Goal: Task Accomplishment & Management: Use online tool/utility

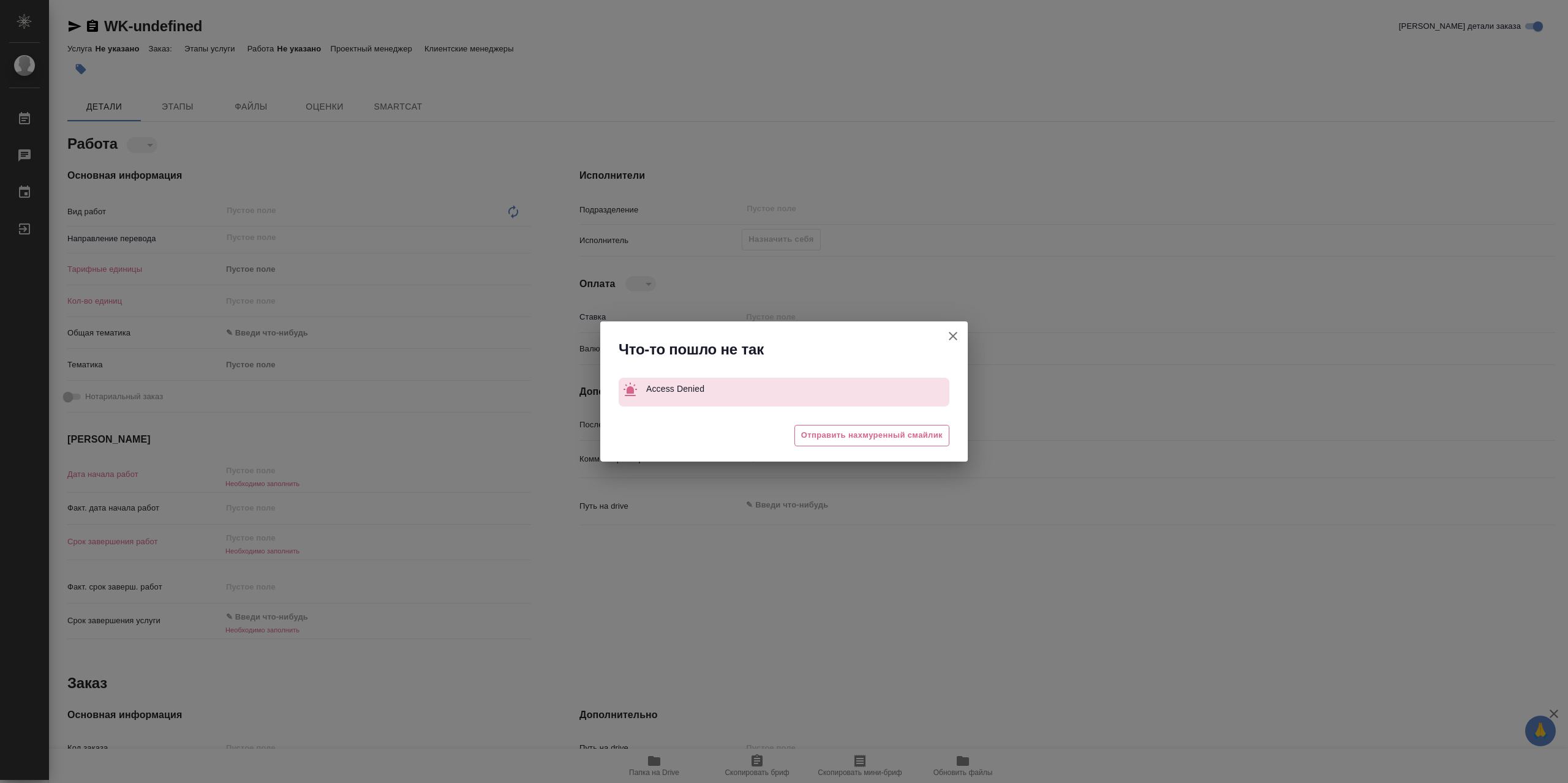
type textarea "x"
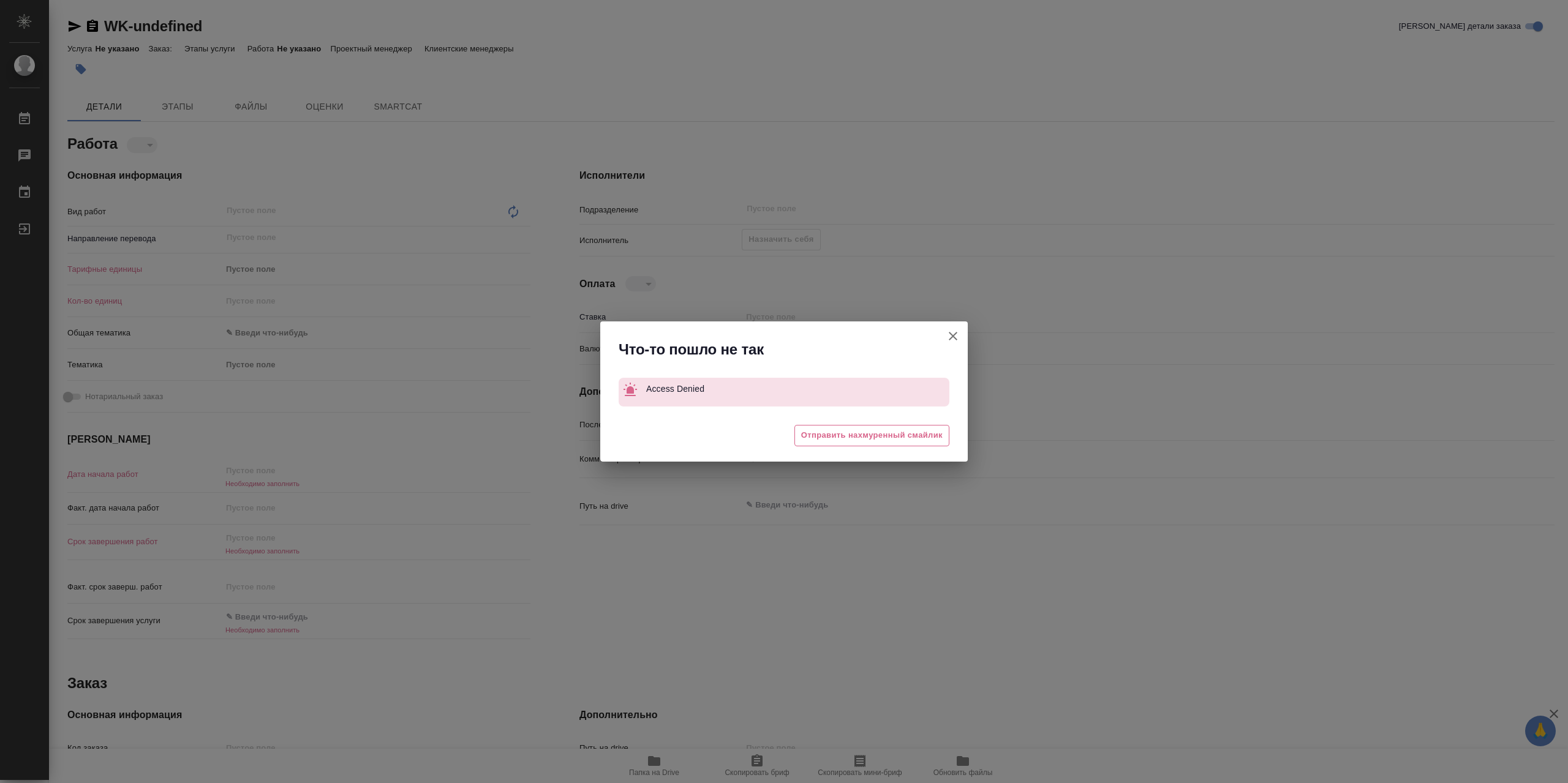
click at [954, 343] on icon "button" at bounding box center [953, 336] width 15 height 15
type textarea "x"
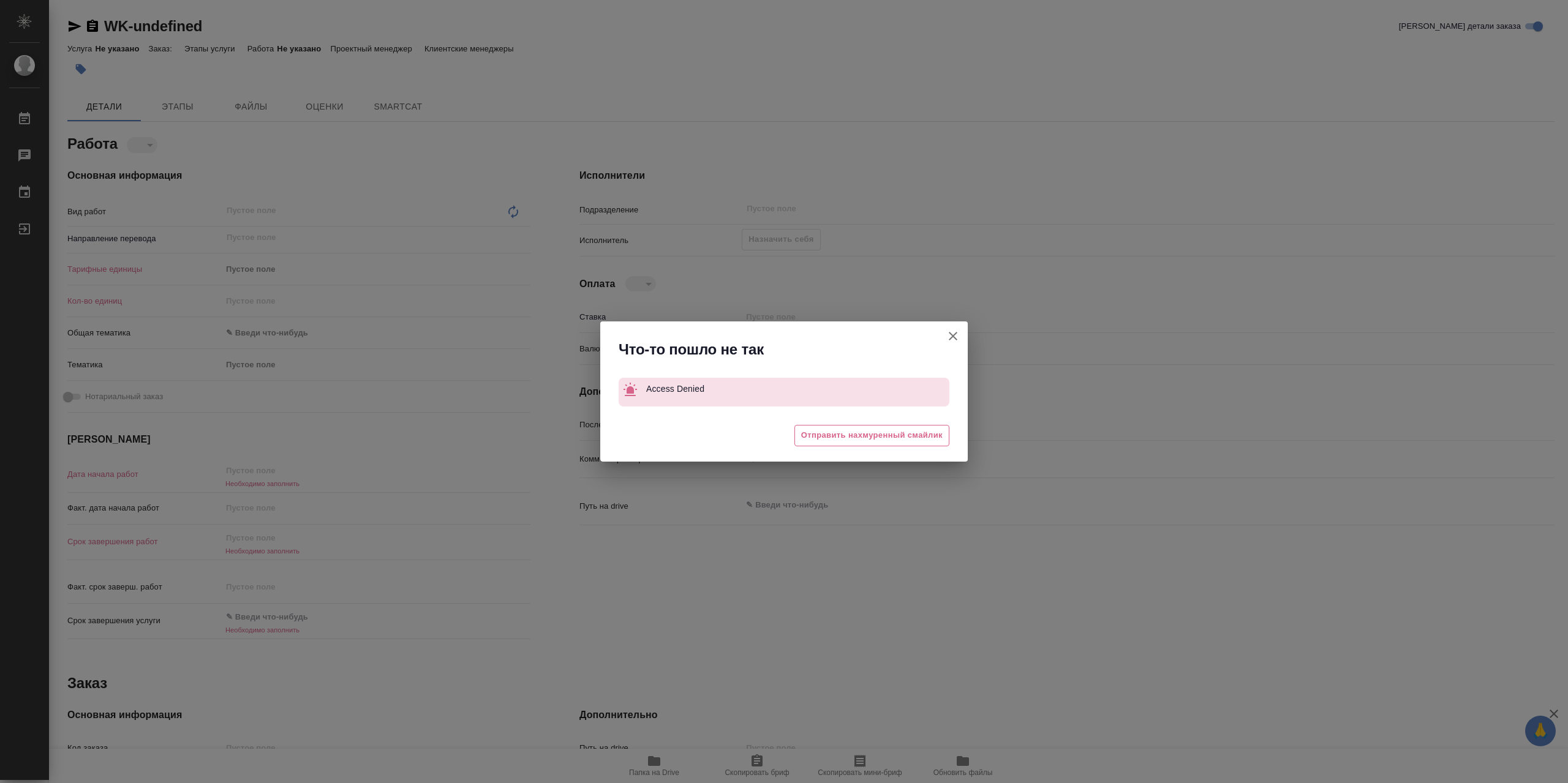
type textarea "x"
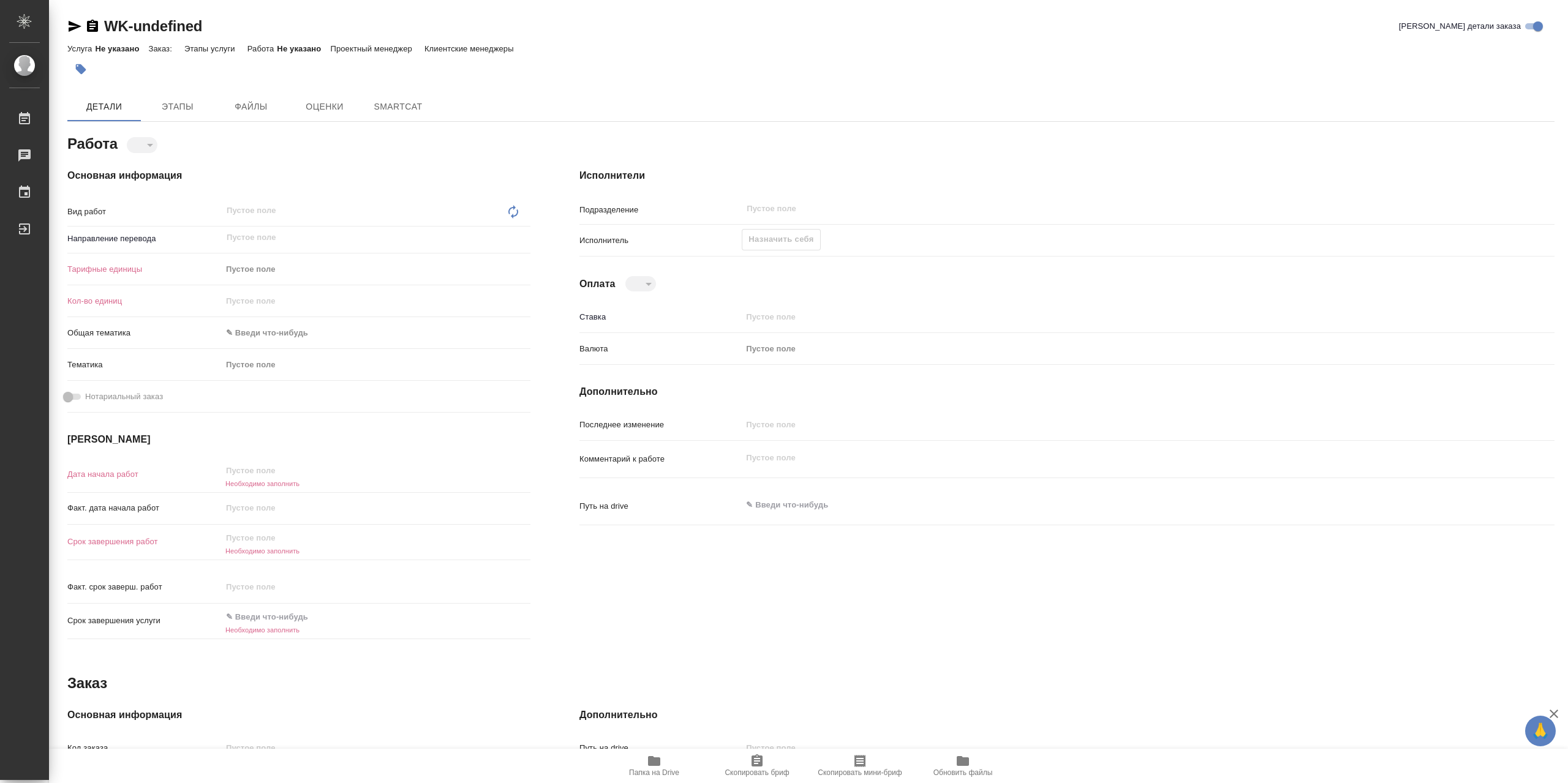
type textarea "x"
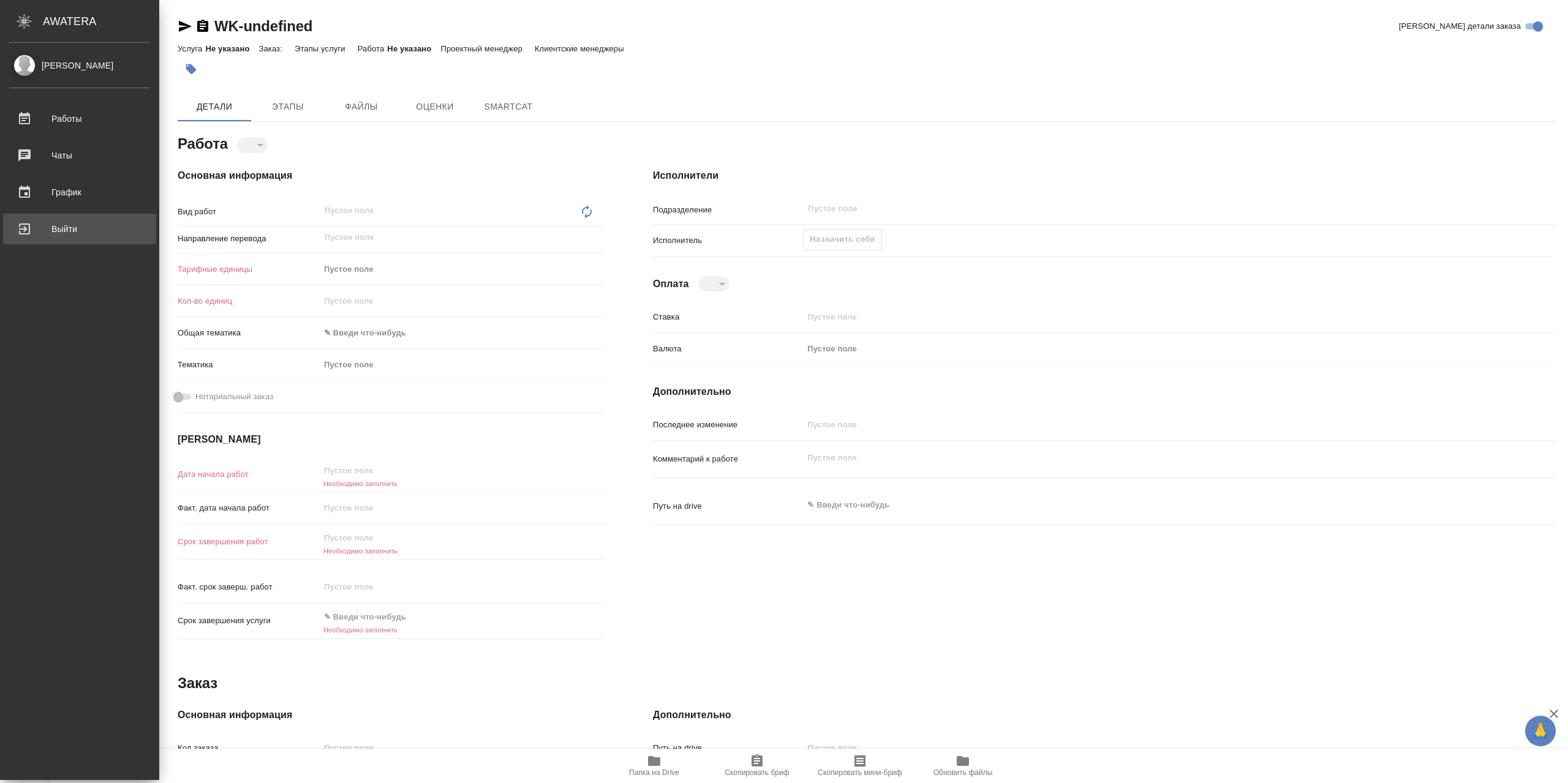
type textarea "x"
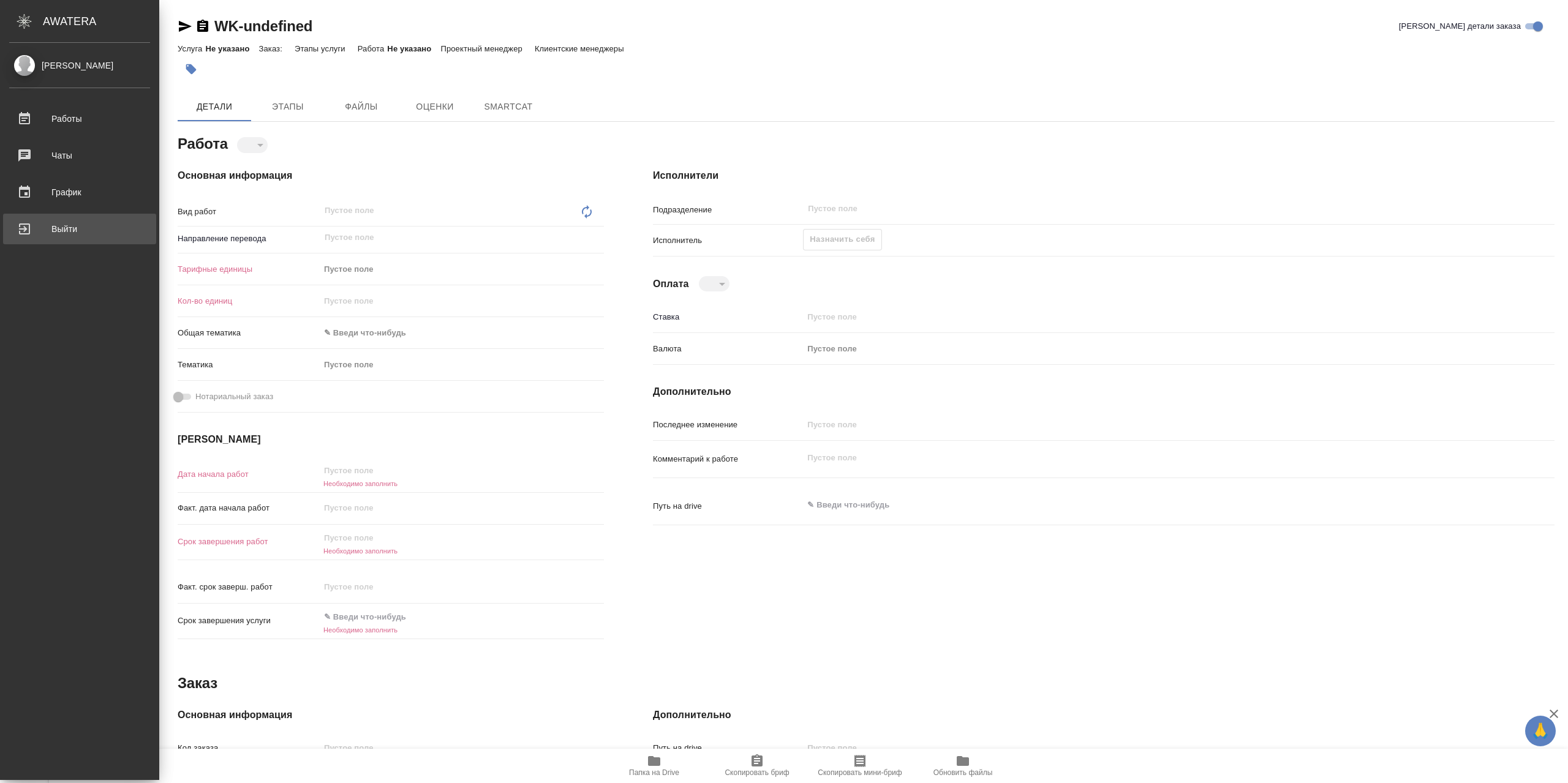
click at [40, 228] on div "Выйти" at bounding box center [79, 229] width 141 height 19
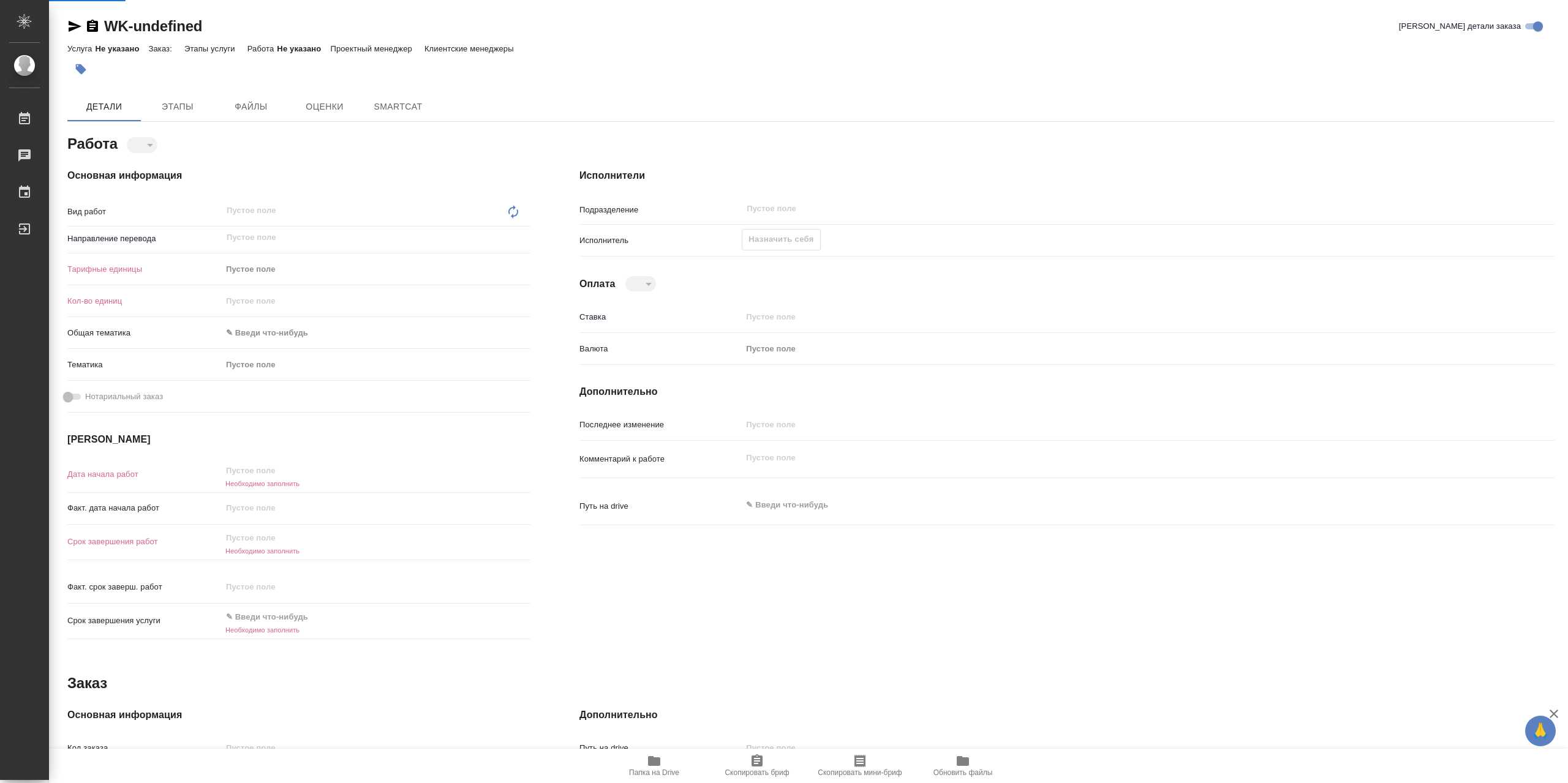
type textarea "x"
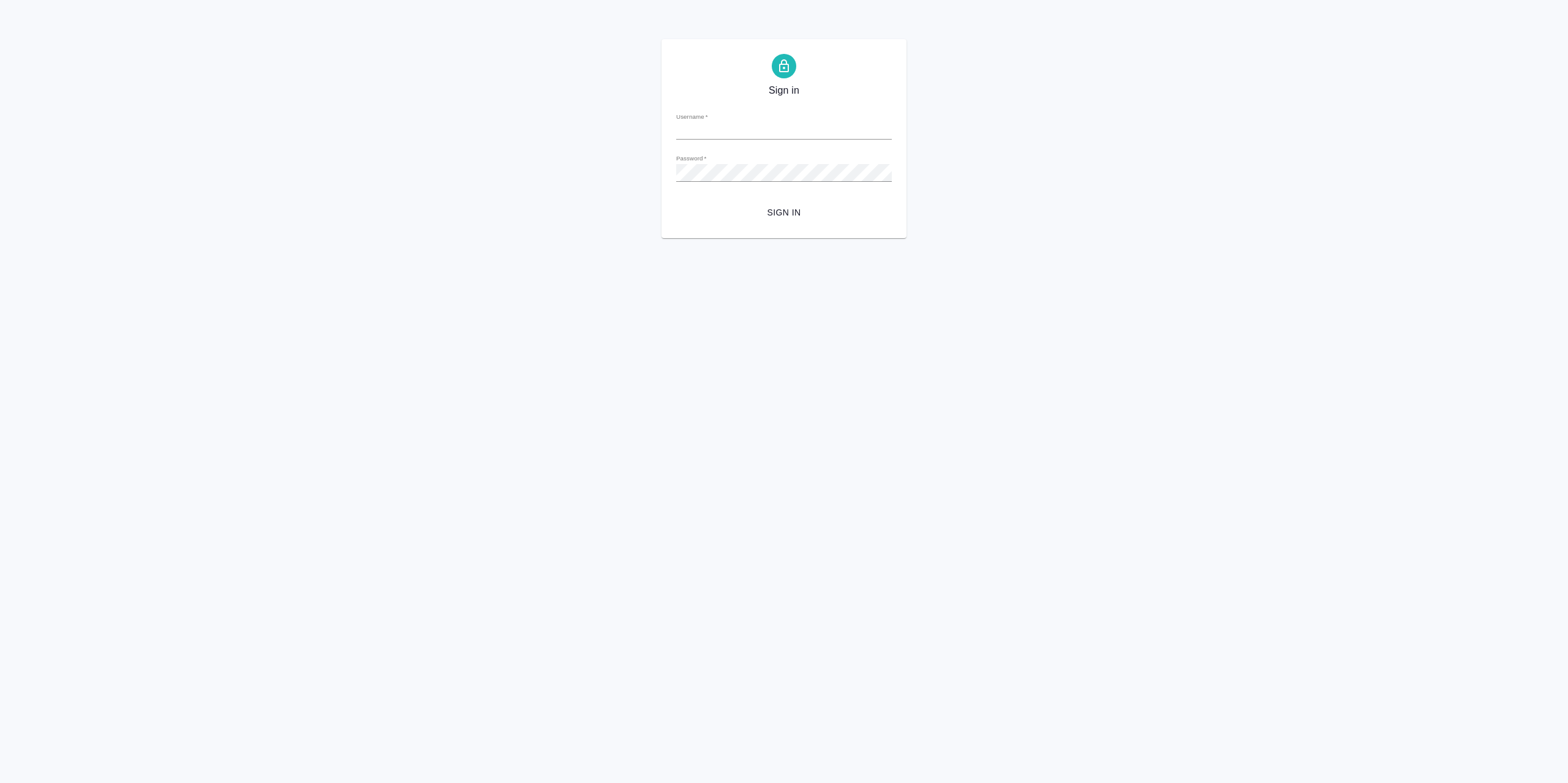
type input "r.sarkhatov@awatera.com"
click at [820, 217] on span "Sign in" at bounding box center [784, 213] width 196 height 15
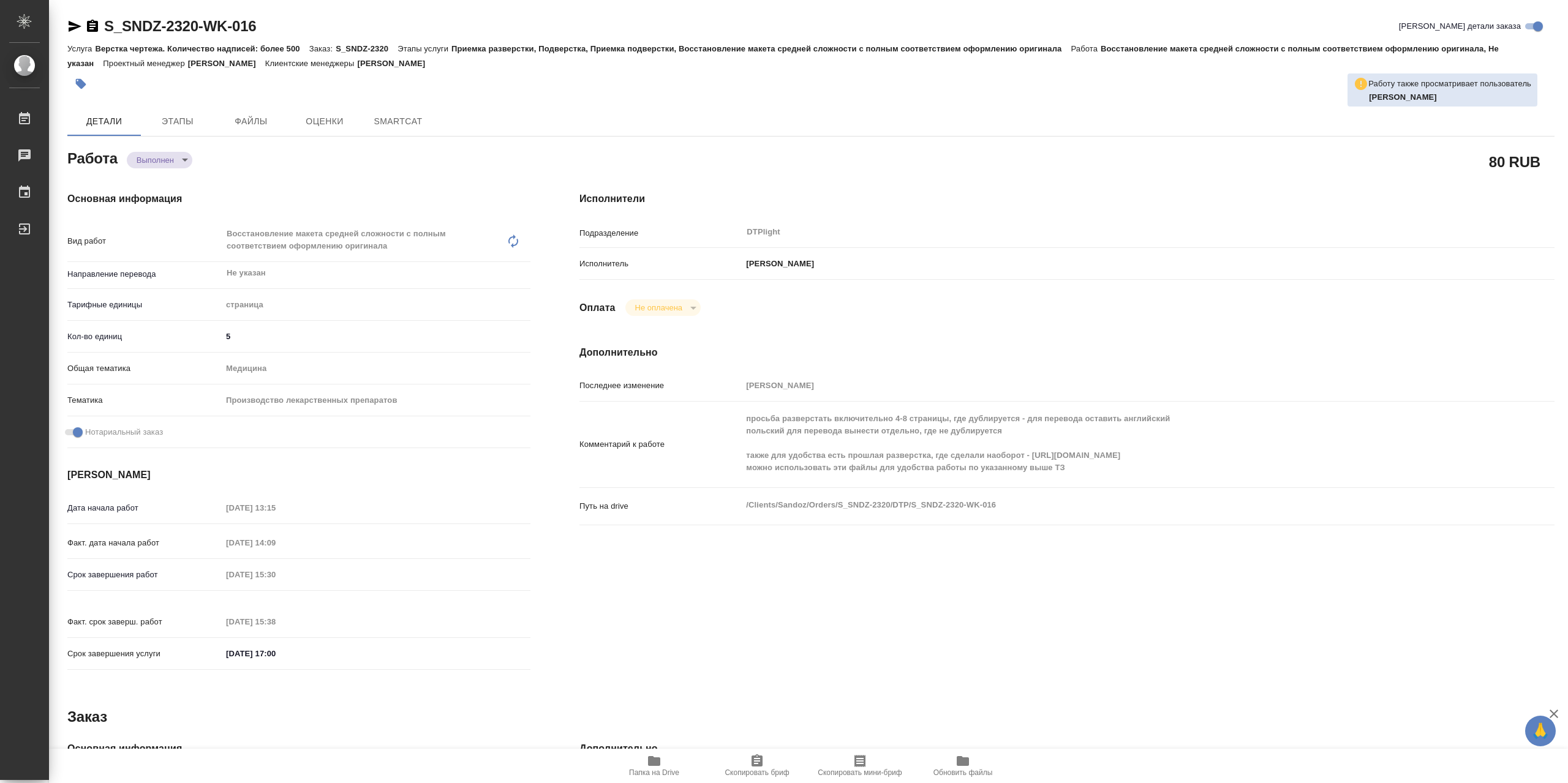
type textarea "x"
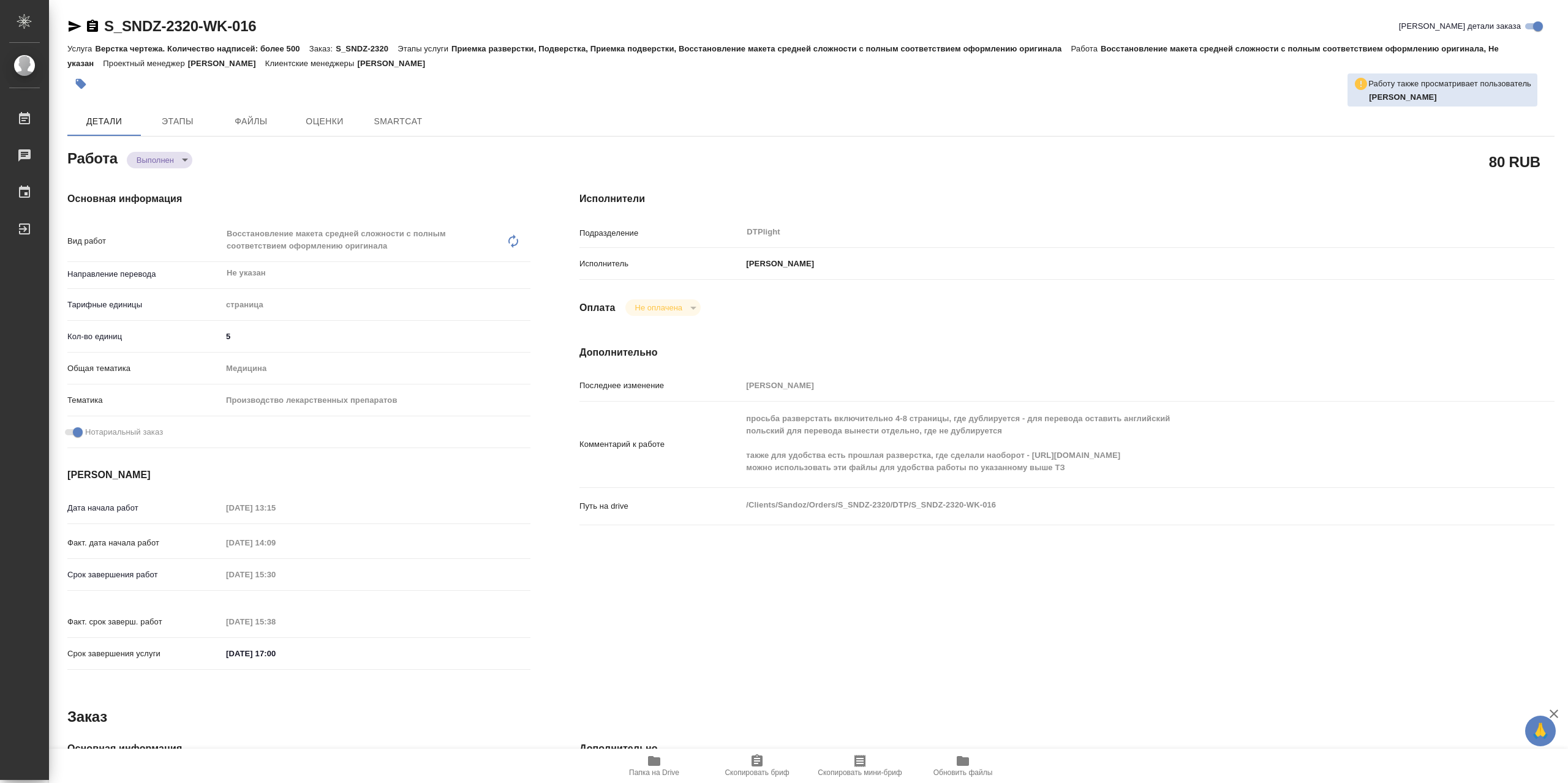
type textarea "x"
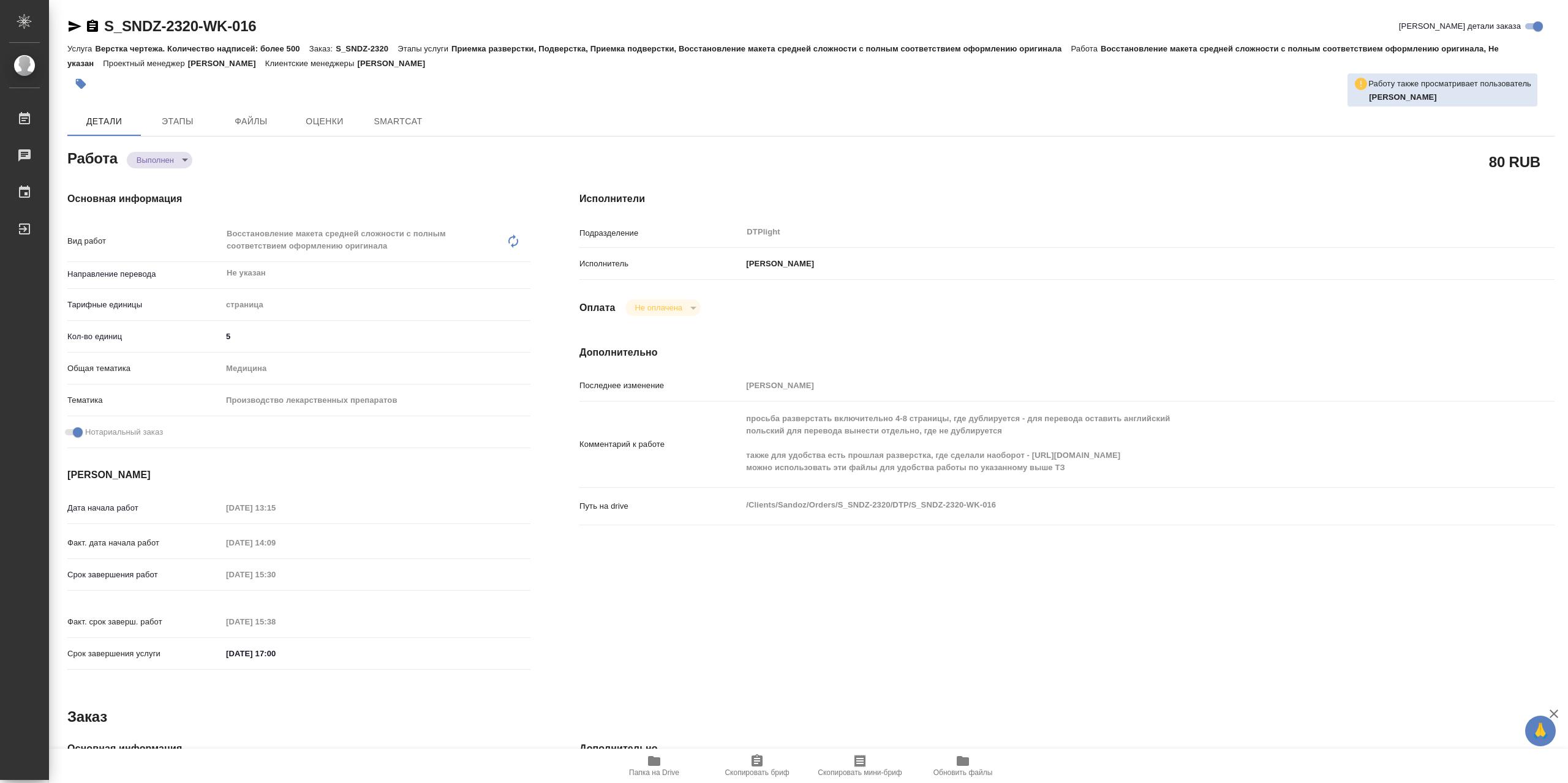
type textarea "x"
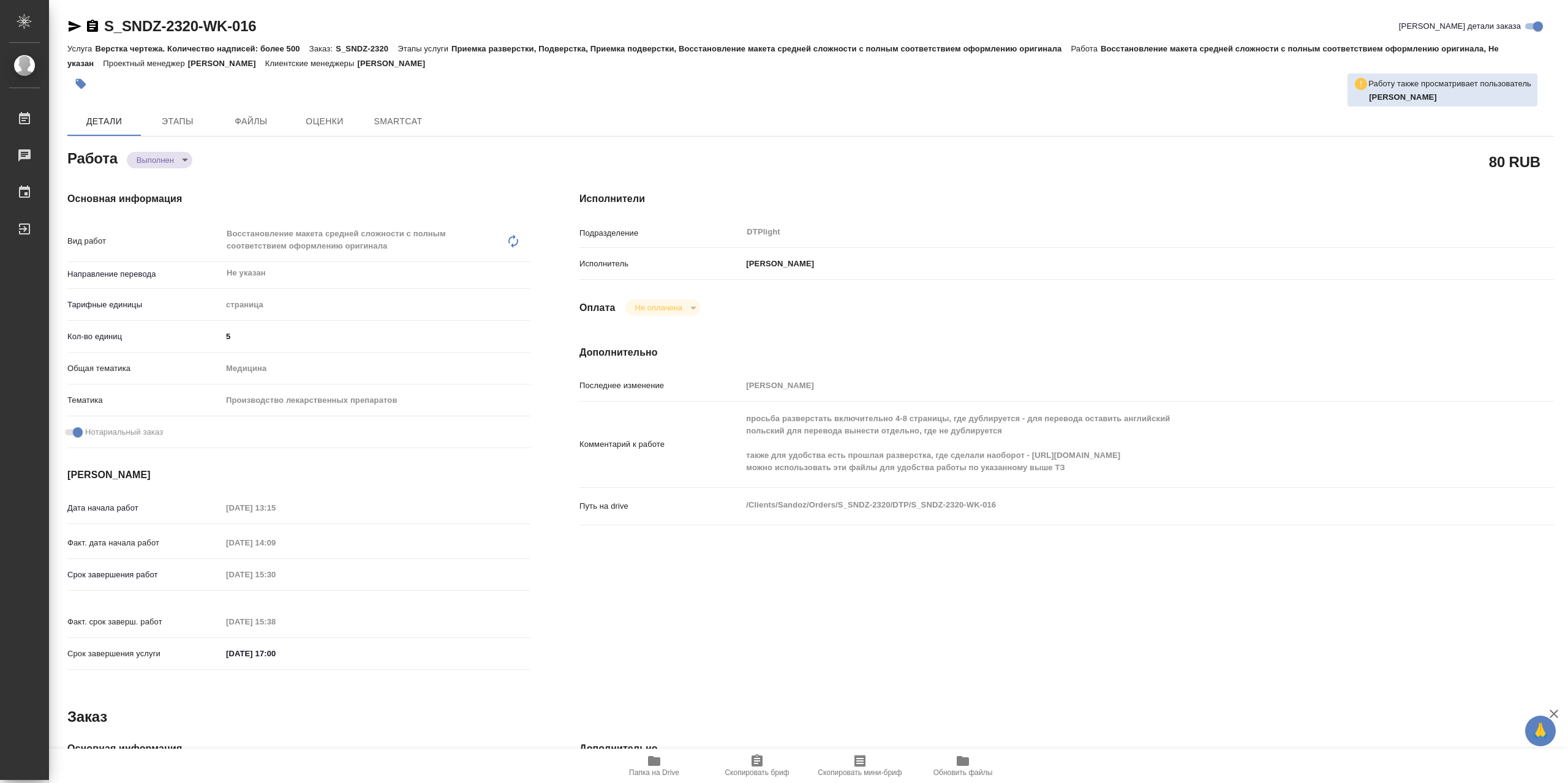
type textarea "x"
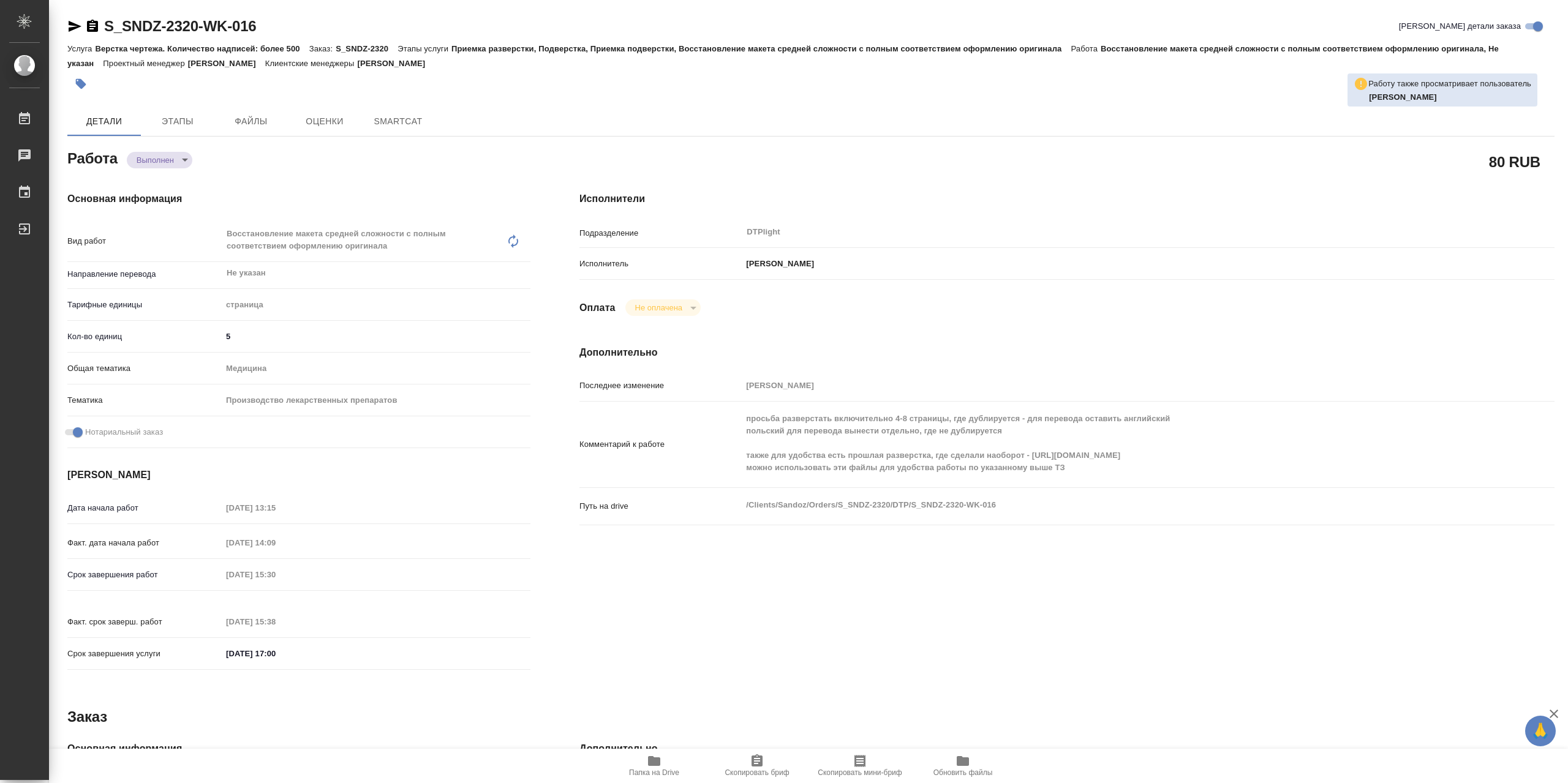
type textarea "x"
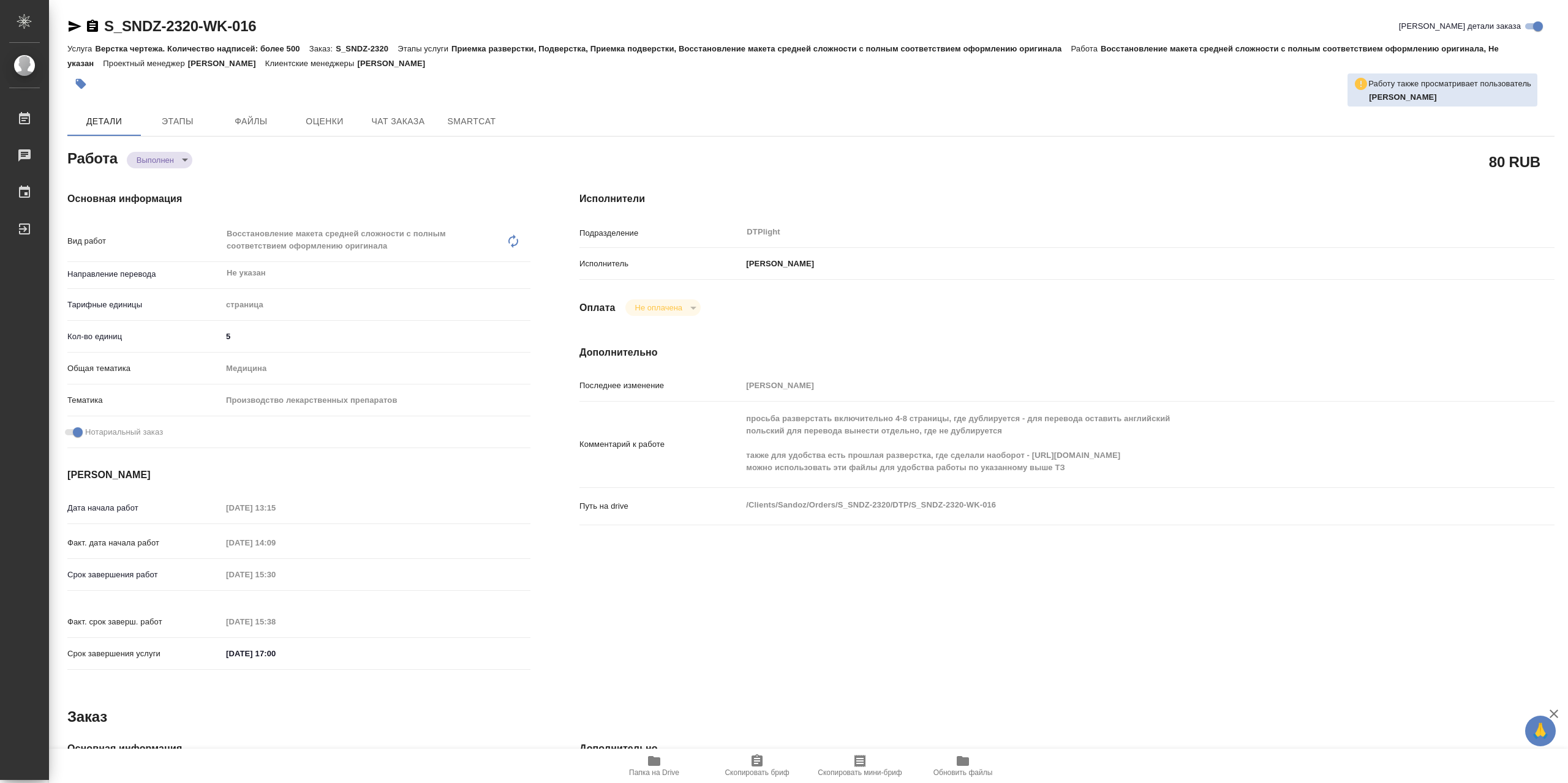
type textarea "x"
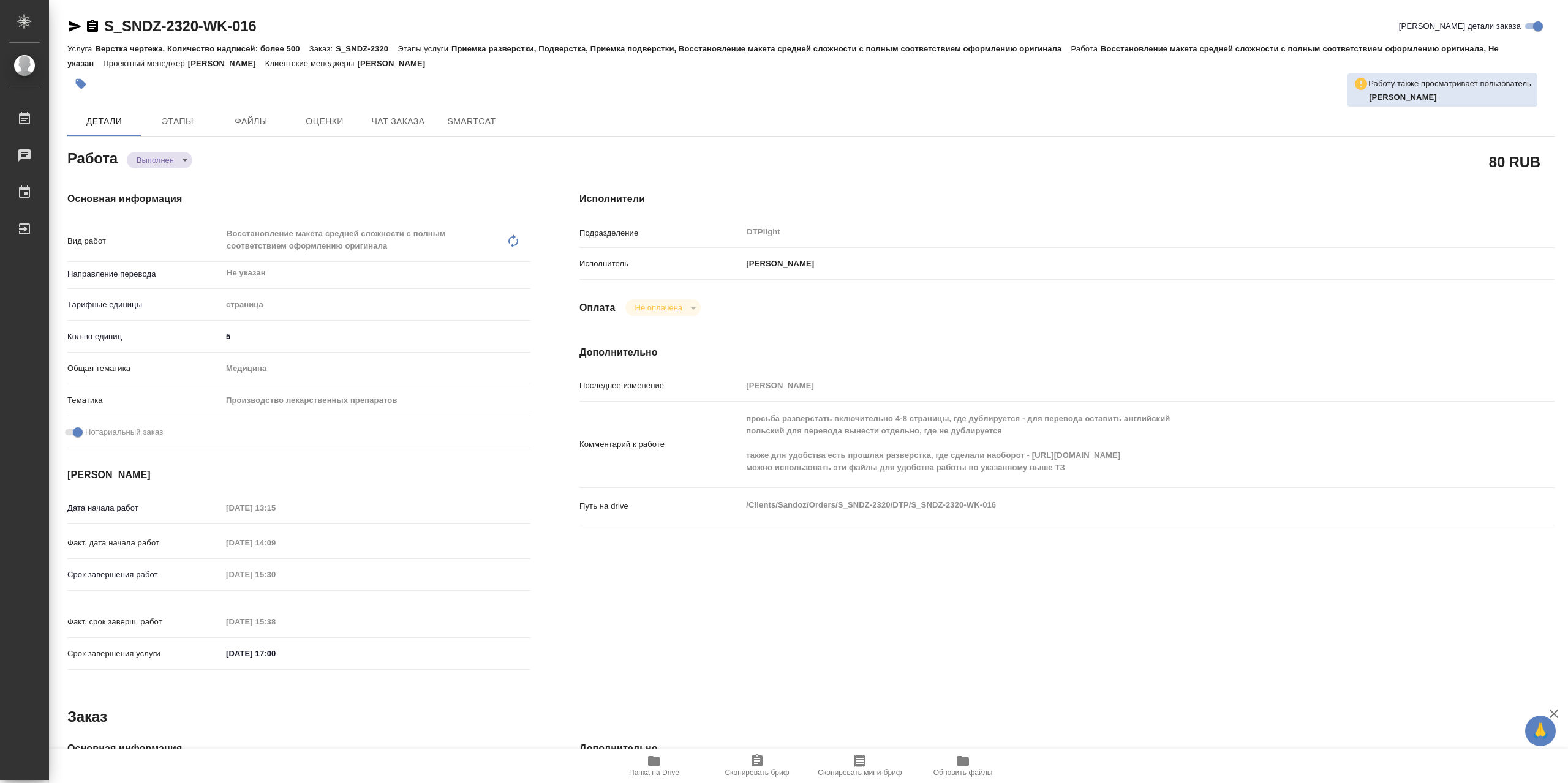
type textarea "x"
